Goal: Task Accomplishment & Management: Use online tool/utility

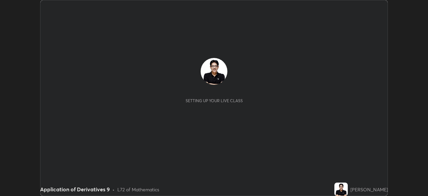
scroll to position [196, 428]
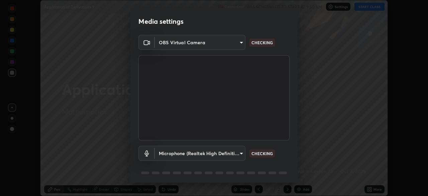
type input "85d16ec95aa84cac57c58139e5cfc4bfb0706547449b22b2f8fda69051d4463f"
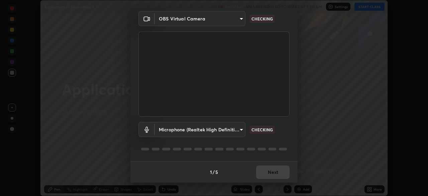
click at [240, 130] on body "Erase all Application of Derivatives 9 Recording WAS SCHEDULED TO START AT 9:50…" at bounding box center [214, 98] width 428 height 196
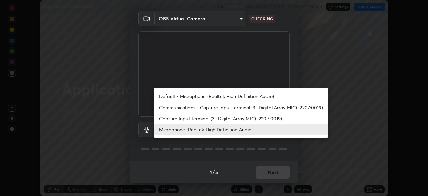
click at [235, 97] on li "Default - Microphone (Realtek High Definition Audio)" at bounding box center [241, 96] width 175 height 11
type input "default"
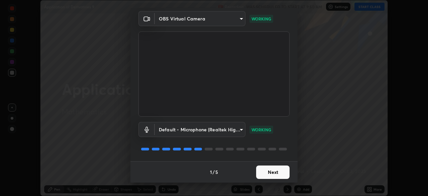
click at [271, 171] on button "Next" at bounding box center [272, 171] width 33 height 13
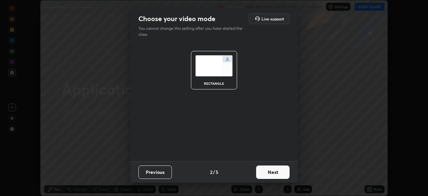
scroll to position [0, 0]
click at [273, 173] on button "Next" at bounding box center [272, 171] width 33 height 13
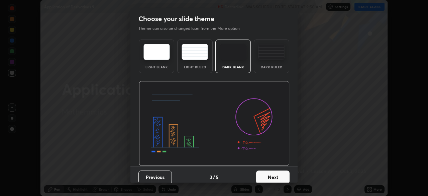
click at [276, 172] on button "Next" at bounding box center [272, 176] width 33 height 13
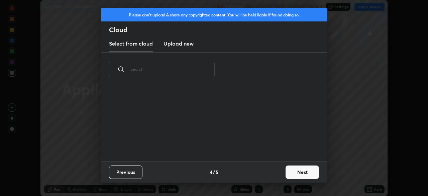
click at [295, 172] on button "Next" at bounding box center [302, 171] width 33 height 13
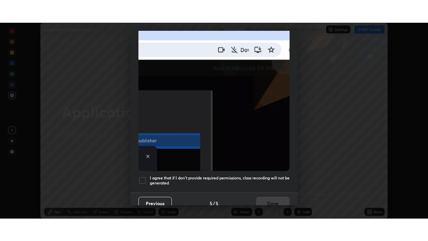
scroll to position [156, 0]
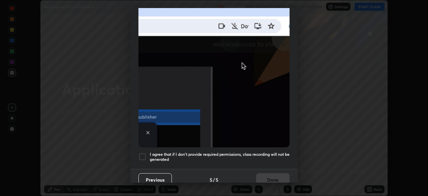
click at [269, 157] on h5 "I agree that if I don't provide required permissions, class recording will not …" at bounding box center [220, 156] width 140 height 10
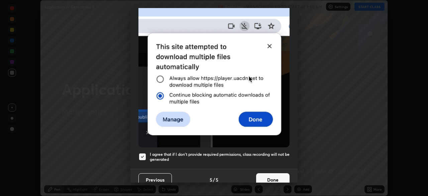
click at [274, 176] on button "Done" at bounding box center [272, 179] width 33 height 13
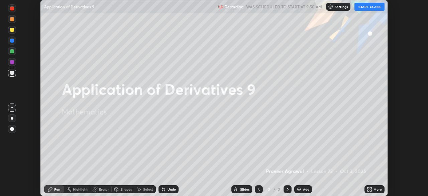
click at [372, 7] on button "START CLASS" at bounding box center [369, 7] width 30 height 8
click at [368, 190] on icon at bounding box center [368, 190] width 2 height 2
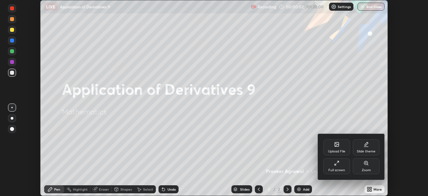
click at [335, 167] on div "Full screen" at bounding box center [336, 166] width 27 height 16
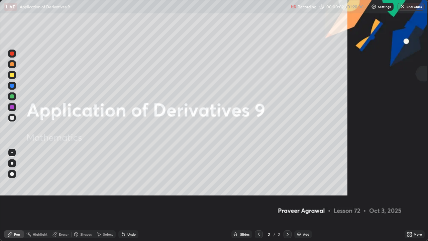
scroll to position [241, 428]
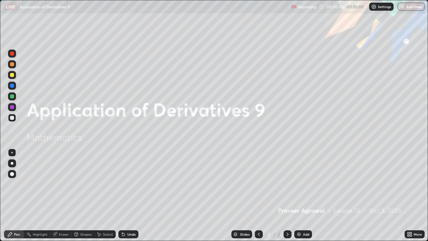
click at [298, 195] on img at bounding box center [298, 233] width 5 height 5
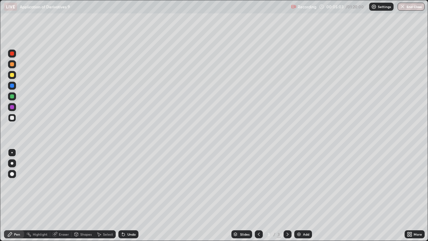
click at [127, 195] on div "Undo" at bounding box center [131, 233] width 8 height 3
click at [125, 195] on div "Undo" at bounding box center [128, 234] width 20 height 8
click at [126, 195] on div "Undo" at bounding box center [128, 234] width 20 height 8
click at [127, 195] on div "Undo" at bounding box center [131, 233] width 8 height 3
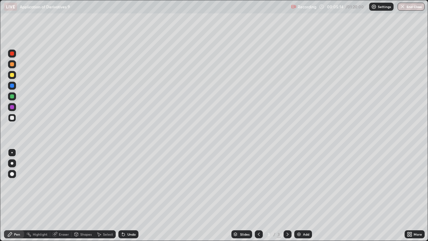
click at [13, 77] on div at bounding box center [12, 75] width 4 height 4
click at [13, 118] on div at bounding box center [12, 118] width 4 height 4
click at [123, 195] on icon at bounding box center [123, 234] width 3 height 3
click at [299, 195] on img at bounding box center [298, 233] width 5 height 5
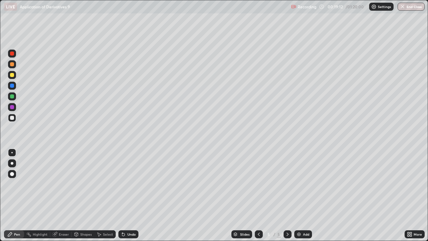
click at [14, 76] on div at bounding box center [12, 75] width 4 height 4
click at [15, 118] on div at bounding box center [12, 118] width 8 height 8
click at [297, 195] on img at bounding box center [298, 233] width 5 height 5
click at [12, 75] on div at bounding box center [12, 75] width 4 height 4
click at [13, 118] on div at bounding box center [12, 118] width 4 height 4
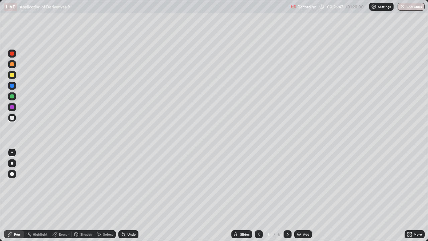
click at [299, 195] on img at bounding box center [298, 233] width 5 height 5
click at [14, 75] on div at bounding box center [12, 75] width 4 height 4
click at [298, 195] on img at bounding box center [298, 233] width 5 height 5
click at [12, 118] on div at bounding box center [12, 118] width 4 height 4
click at [122, 195] on icon at bounding box center [123, 233] width 5 height 5
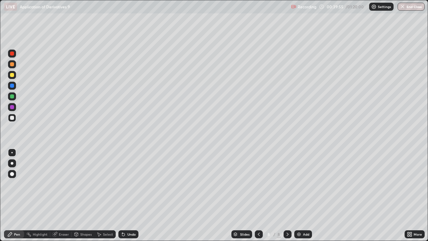
click at [123, 195] on icon at bounding box center [123, 234] width 3 height 3
click at [13, 76] on div at bounding box center [12, 75] width 4 height 4
click at [122, 195] on icon at bounding box center [123, 234] width 3 height 3
click at [298, 195] on img at bounding box center [298, 233] width 5 height 5
click at [13, 118] on div at bounding box center [12, 118] width 4 height 4
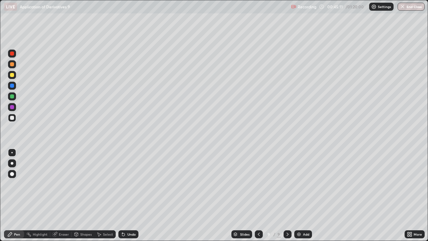
click at [127, 195] on div "Undo" at bounding box center [131, 233] width 8 height 3
click at [13, 75] on div at bounding box center [12, 75] width 4 height 4
click at [13, 96] on div at bounding box center [12, 96] width 4 height 4
click at [14, 76] on div at bounding box center [12, 75] width 4 height 4
click at [15, 118] on div at bounding box center [12, 118] width 8 height 8
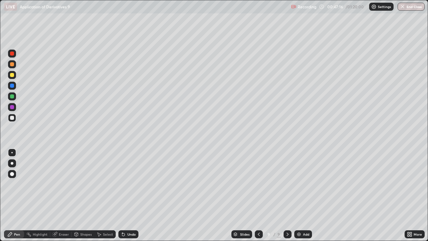
click at [298, 195] on img at bounding box center [298, 233] width 5 height 5
click at [14, 75] on div at bounding box center [12, 75] width 4 height 4
click at [14, 118] on div at bounding box center [12, 118] width 8 height 8
click at [130, 195] on div "Undo" at bounding box center [128, 234] width 20 height 8
click at [129, 195] on div "Undo" at bounding box center [131, 233] width 8 height 3
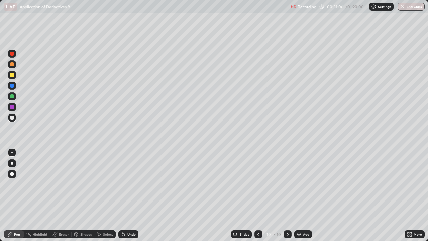
click at [13, 75] on div at bounding box center [12, 75] width 4 height 4
click at [14, 96] on div at bounding box center [12, 96] width 4 height 4
click at [13, 119] on div at bounding box center [12, 118] width 4 height 4
click at [12, 74] on div at bounding box center [12, 75] width 4 height 4
click at [13, 96] on div at bounding box center [12, 96] width 4 height 4
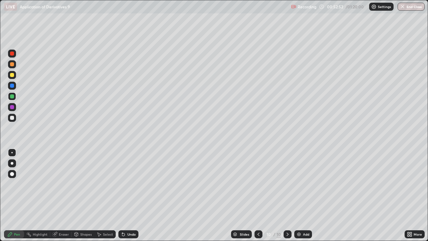
click at [12, 118] on div at bounding box center [12, 118] width 4 height 4
click at [299, 195] on img at bounding box center [298, 233] width 5 height 5
click at [129, 195] on div "Undo" at bounding box center [131, 233] width 8 height 3
click at [12, 75] on div at bounding box center [12, 75] width 4 height 4
click at [298, 195] on img at bounding box center [298, 233] width 5 height 5
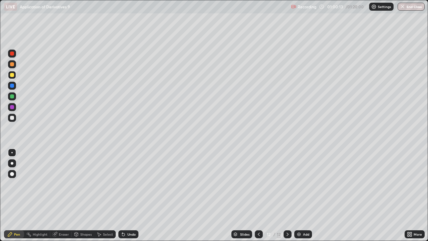
click at [15, 118] on div at bounding box center [12, 118] width 8 height 8
click at [13, 75] on div at bounding box center [12, 75] width 4 height 4
click at [15, 117] on div at bounding box center [12, 118] width 8 height 8
click at [12, 118] on div at bounding box center [12, 118] width 4 height 4
click at [12, 77] on div at bounding box center [12, 75] width 4 height 4
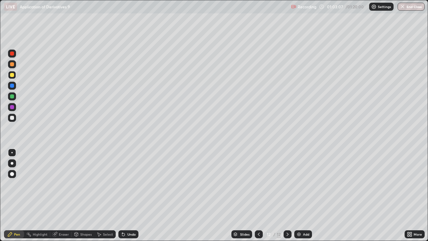
click at [14, 118] on div at bounding box center [12, 118] width 4 height 4
click at [13, 75] on div at bounding box center [12, 75] width 4 height 4
click at [128, 195] on div "Undo" at bounding box center [131, 233] width 8 height 3
click at [12, 118] on div at bounding box center [12, 118] width 4 height 4
click at [297, 195] on img at bounding box center [298, 233] width 5 height 5
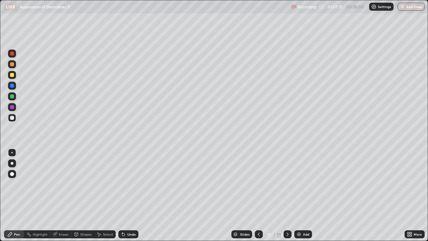
click at [258, 195] on icon at bounding box center [258, 233] width 5 height 5
click at [287, 195] on icon at bounding box center [287, 233] width 5 height 5
click at [290, 195] on div at bounding box center [288, 234] width 8 height 8
click at [298, 195] on img at bounding box center [298, 233] width 5 height 5
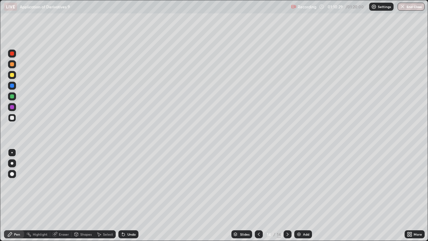
click at [123, 195] on icon at bounding box center [123, 234] width 3 height 3
click at [125, 195] on div "Undo" at bounding box center [128, 234] width 20 height 8
click at [12, 75] on div at bounding box center [12, 75] width 4 height 4
click at [298, 195] on img at bounding box center [298, 233] width 5 height 5
click at [12, 118] on div at bounding box center [12, 118] width 4 height 4
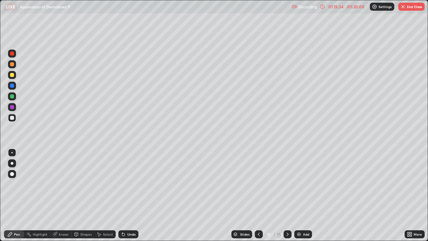
click at [13, 75] on div at bounding box center [12, 75] width 4 height 4
click at [411, 5] on button "End Class" at bounding box center [411, 7] width 26 height 8
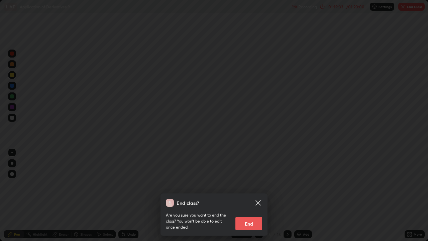
click at [251, 195] on button "End" at bounding box center [248, 223] width 27 height 13
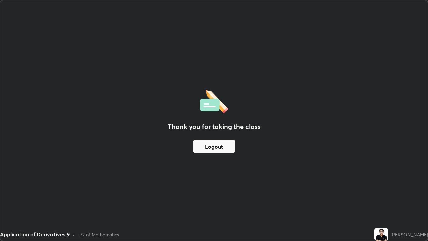
click at [209, 146] on button "Logout" at bounding box center [214, 145] width 42 height 13
